Goal: Task Accomplishment & Management: Manage account settings

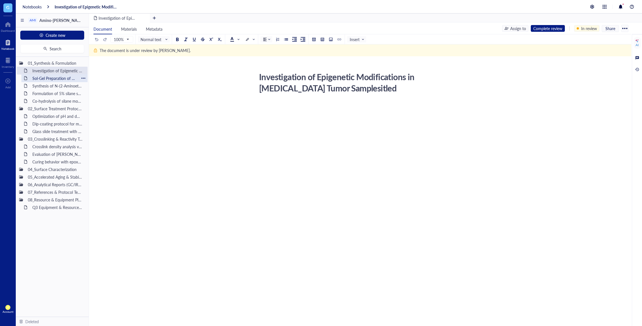
click at [66, 79] on div "Sol-Gel Preparation of Amino-Silane Hybrid Coating" at bounding box center [54, 78] width 49 height 8
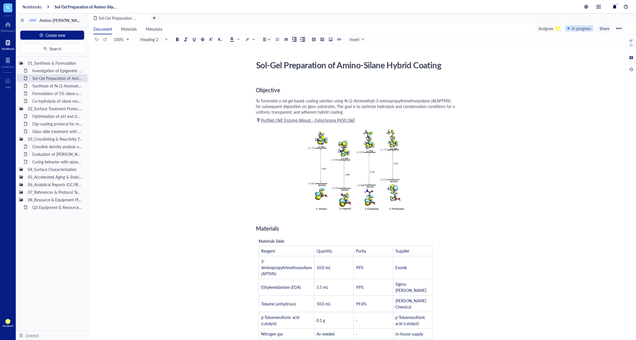
click at [576, 29] on div "In progress" at bounding box center [581, 28] width 19 height 6
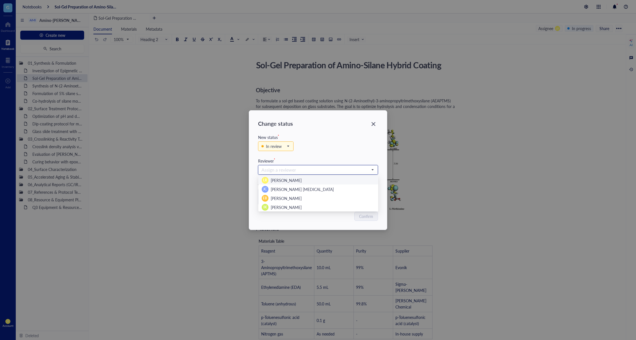
click at [309, 168] on input "search" at bounding box center [316, 170] width 108 height 8
click at [297, 205] on div "IK Isao Kanazawa" at bounding box center [318, 207] width 113 height 7
click at [337, 219] on div "Confirm" at bounding box center [318, 216] width 120 height 9
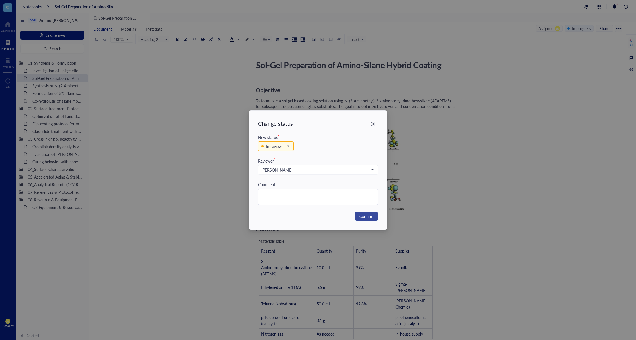
click at [362, 218] on span "Confirm" at bounding box center [367, 216] width 14 height 6
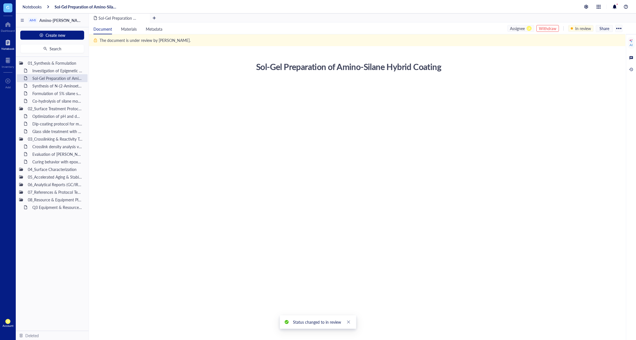
click at [355, 211] on div "Sol-Gel Preparation of Amino-Silane Hybrid Coating Sol-Gel Preparation of Amino…" at bounding box center [357, 199] width 537 height 306
click at [65, 70] on div "Investigation of Epigenetic Modifications in [MEDICAL_DATA] Tumor Samplesitled" at bounding box center [54, 71] width 49 height 8
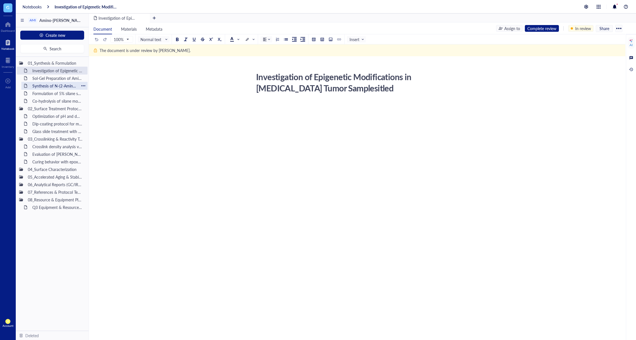
click at [61, 83] on div "Synthesis of N-(2-Aminoethyl)-3-aminopropyltrimethoxysilane" at bounding box center [54, 86] width 49 height 8
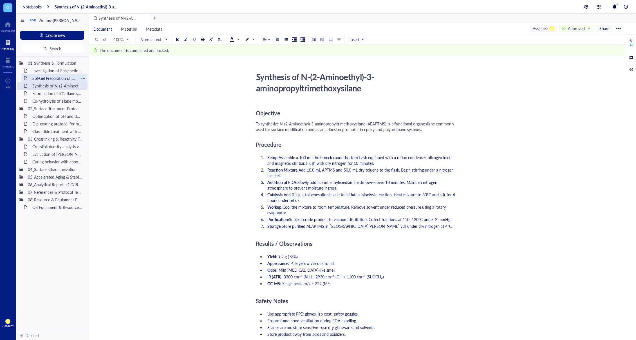
click at [61, 80] on div "Sol-Gel Preparation of Amino-Silane Hybrid Coating" at bounding box center [54, 78] width 49 height 8
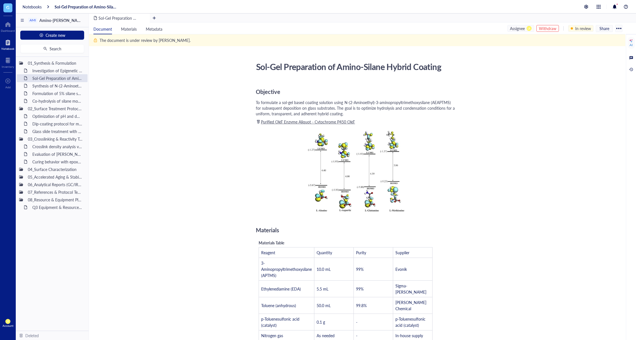
click at [550, 30] on div "Withdraw" at bounding box center [547, 28] width 17 height 6
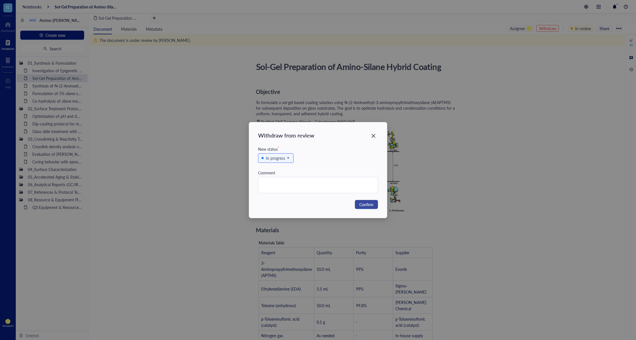
click at [367, 205] on span "Confirm" at bounding box center [367, 205] width 14 height 6
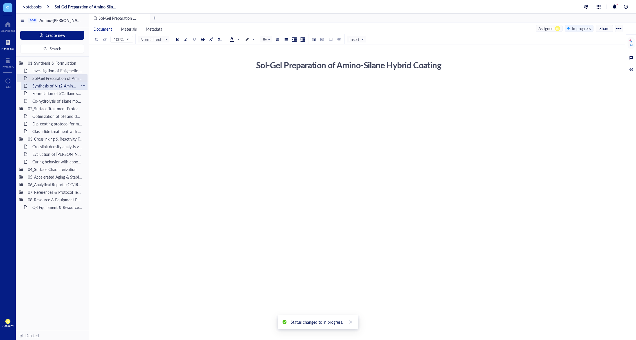
click at [70, 87] on div "Synthesis of N-(2-Aminoethyl)-3-aminopropyltrimethoxysilane" at bounding box center [54, 86] width 49 height 8
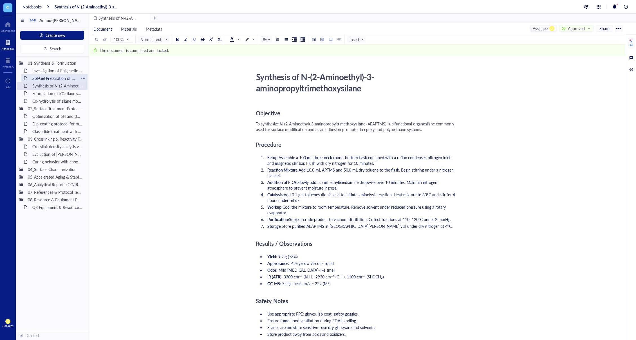
click at [68, 81] on div "Sol-Gel Preparation of Amino-Silane Hybrid Coating" at bounding box center [54, 78] width 49 height 8
